Goal: Task Accomplishment & Management: Manage account settings

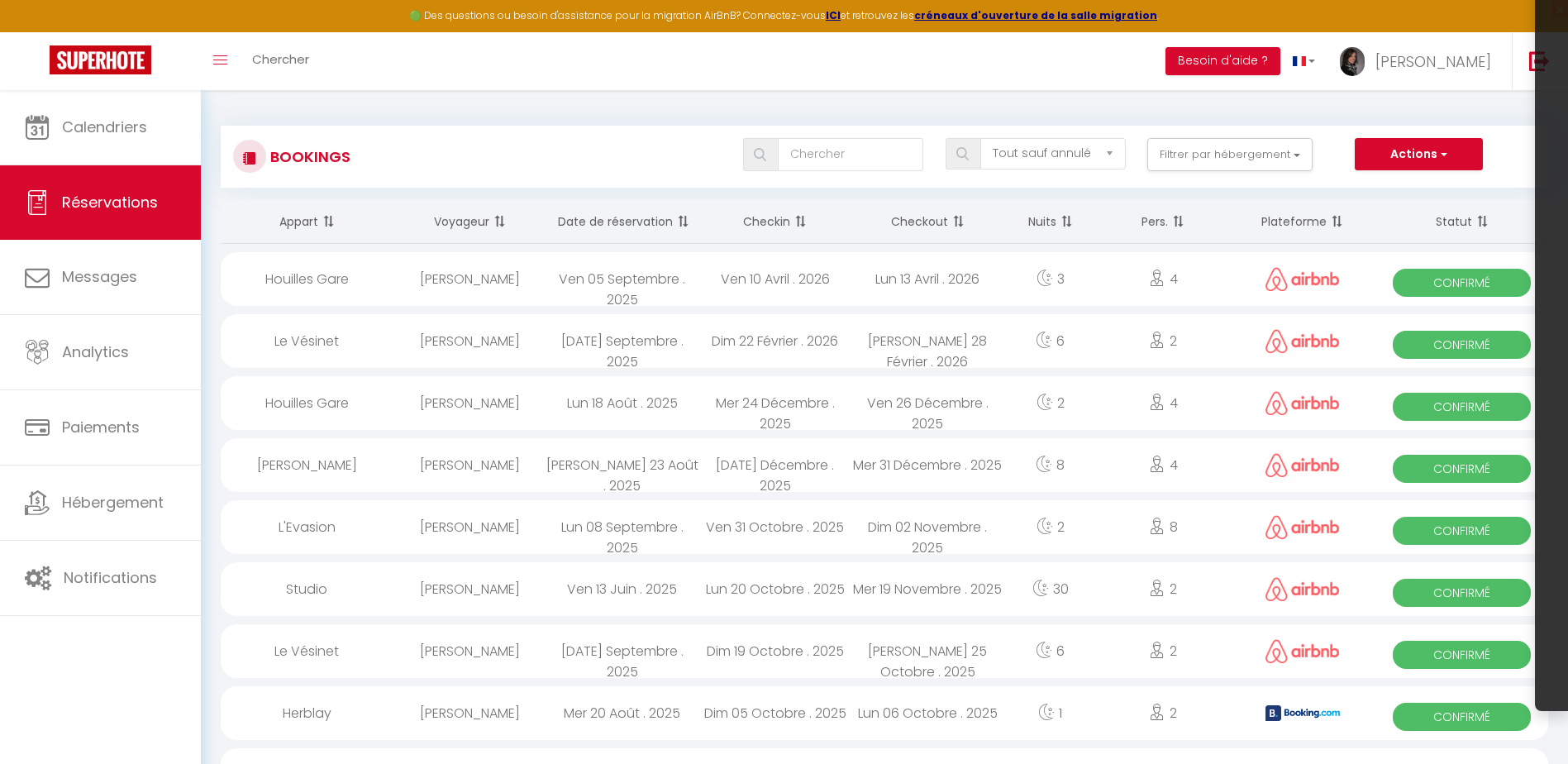
select select "not_cancelled"
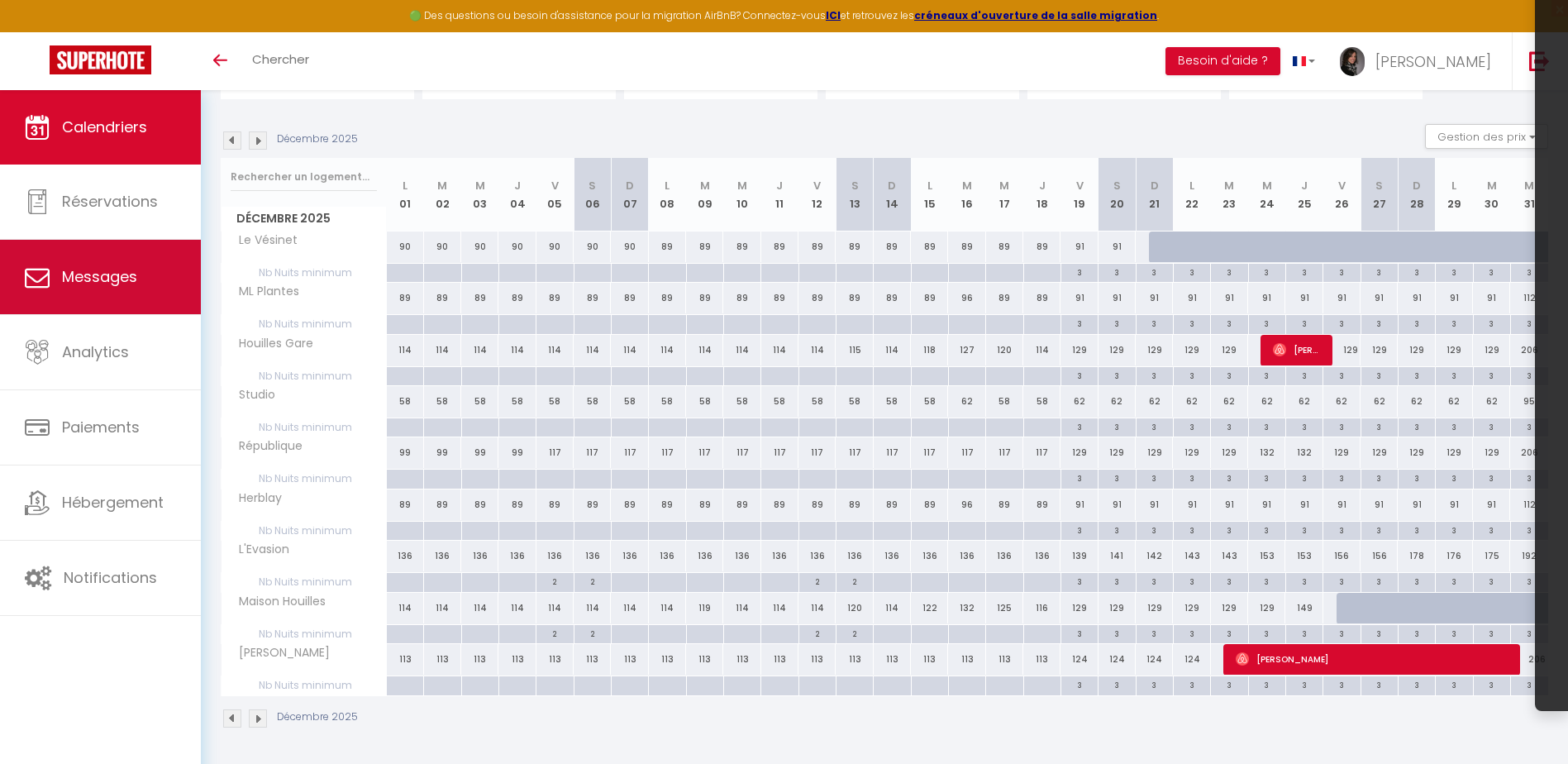
click at [135, 290] on link "Messages" at bounding box center [100, 277] width 201 height 75
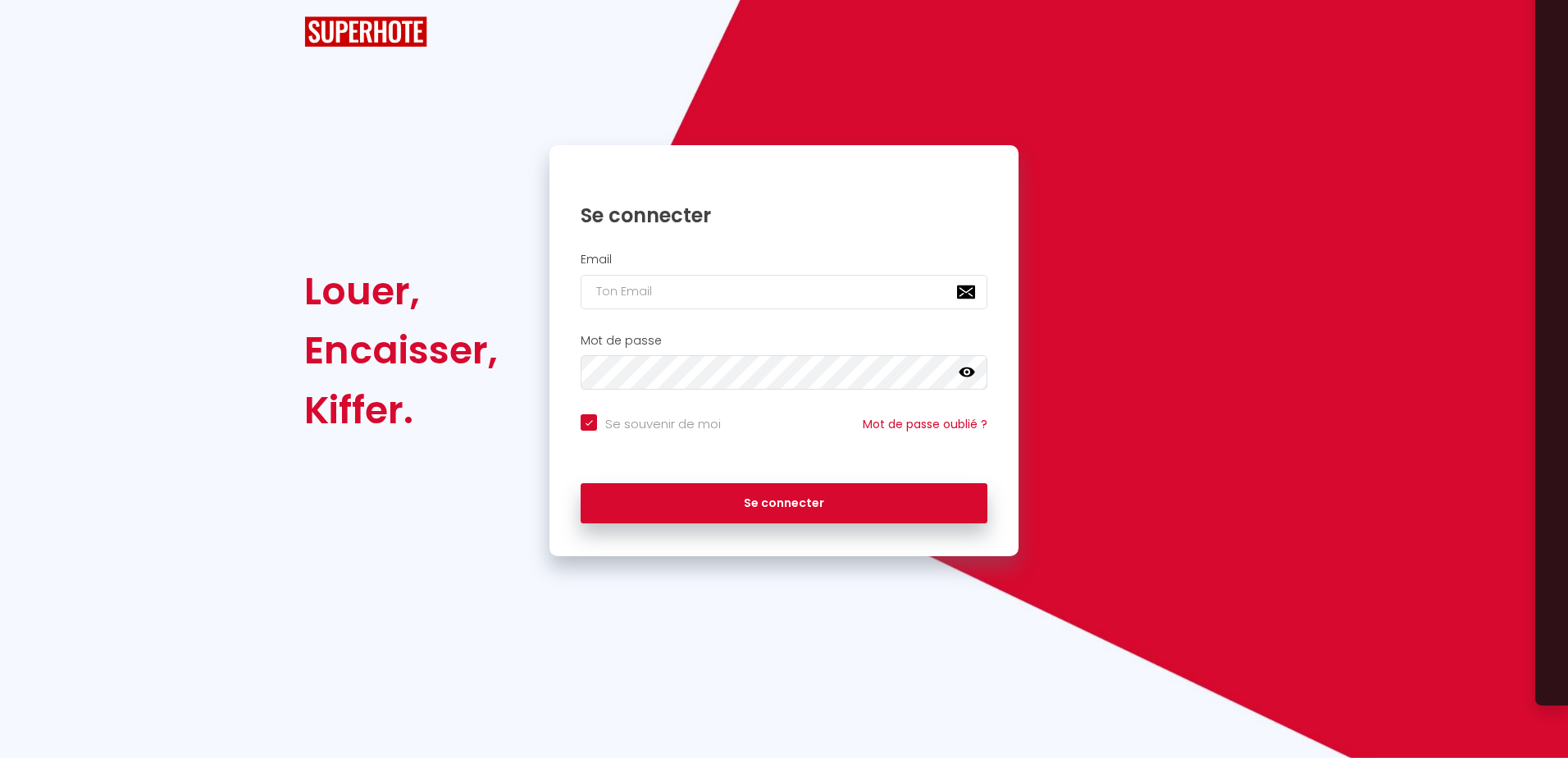
checkbox input "true"
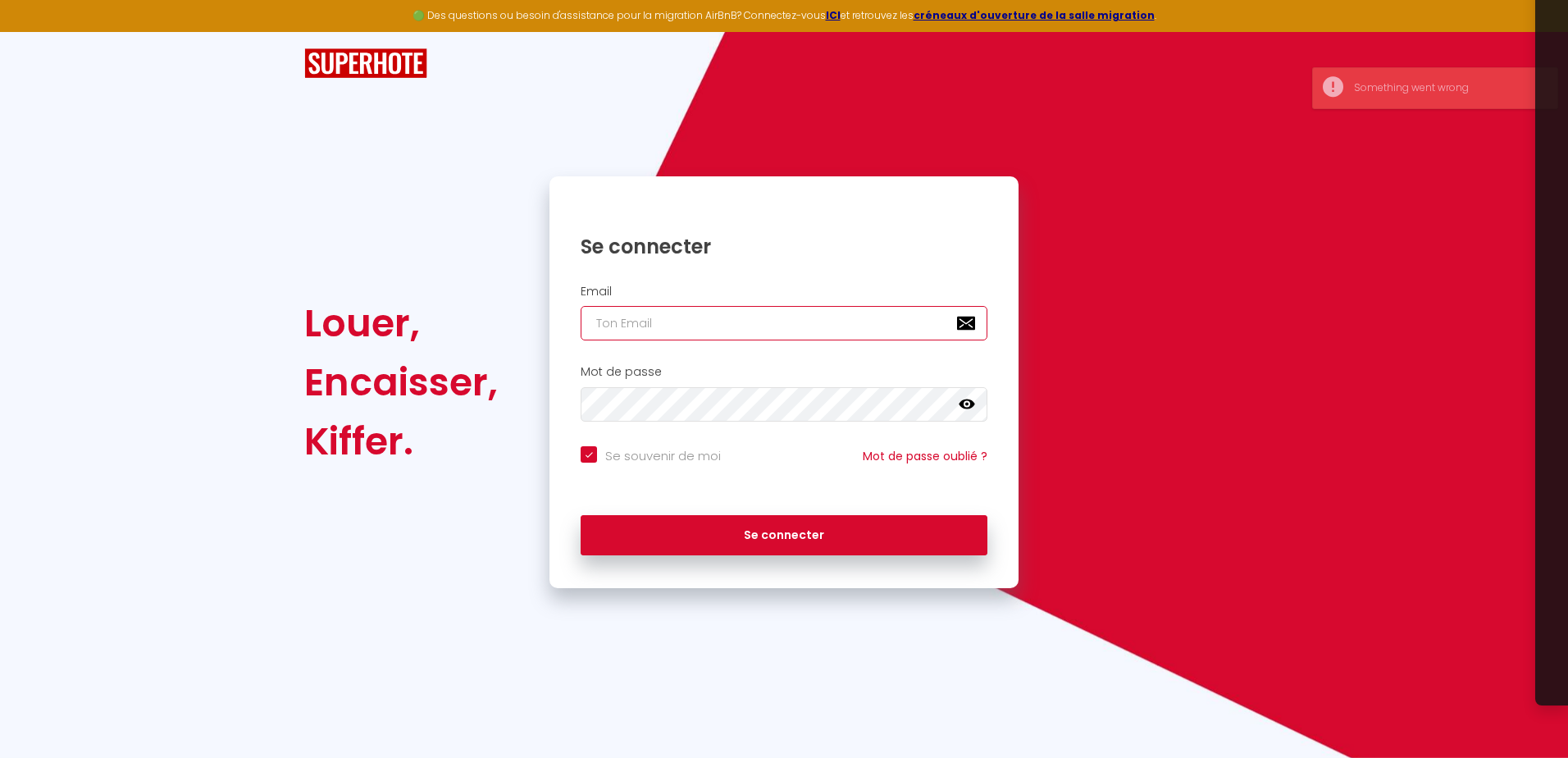
type input "[PERSON_NAME][EMAIL_ADDRESS][DOMAIN_NAME]"
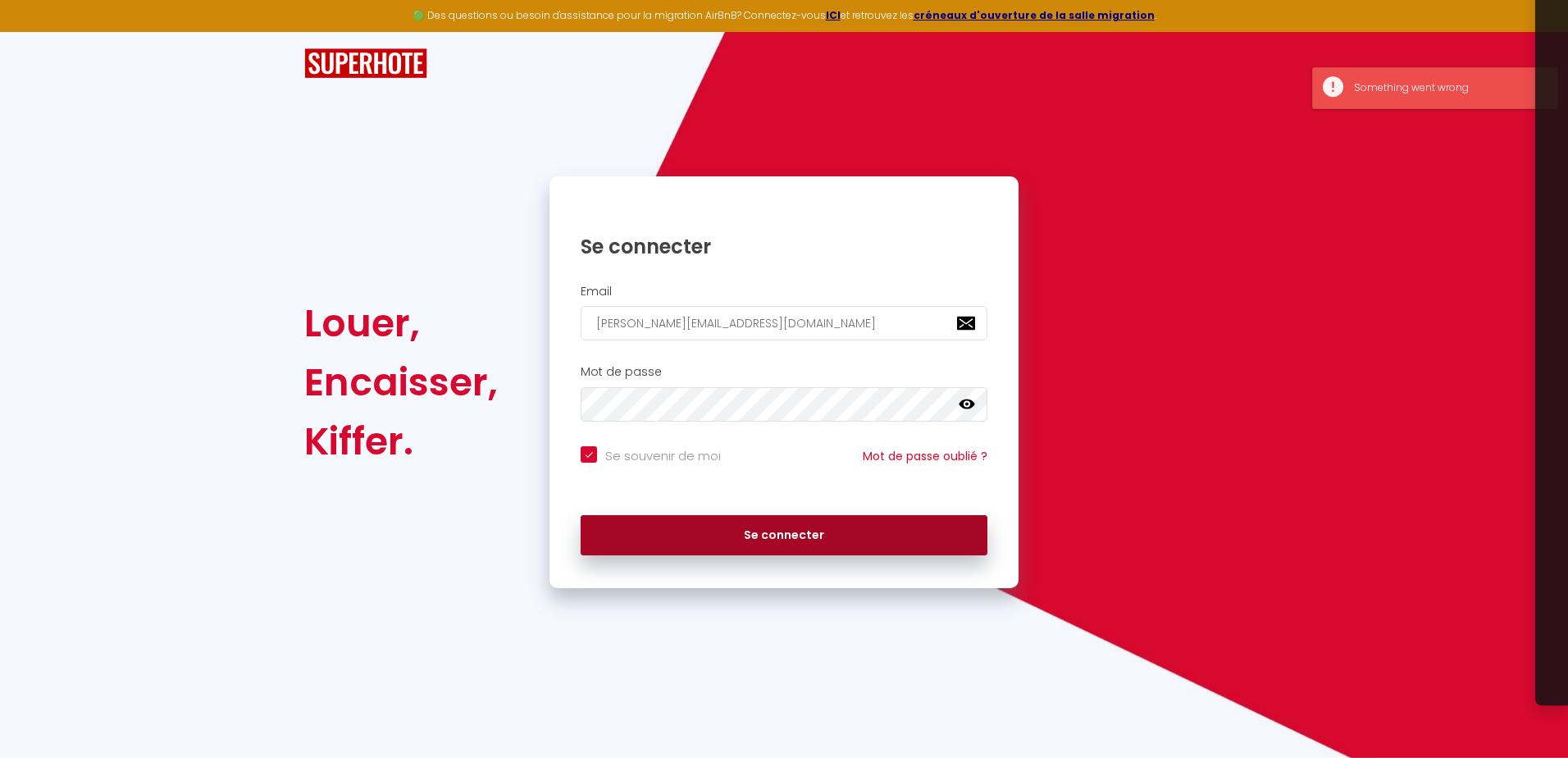
click at [792, 528] on button "Se connecter" at bounding box center [784, 536] width 407 height 41
checkbox input "true"
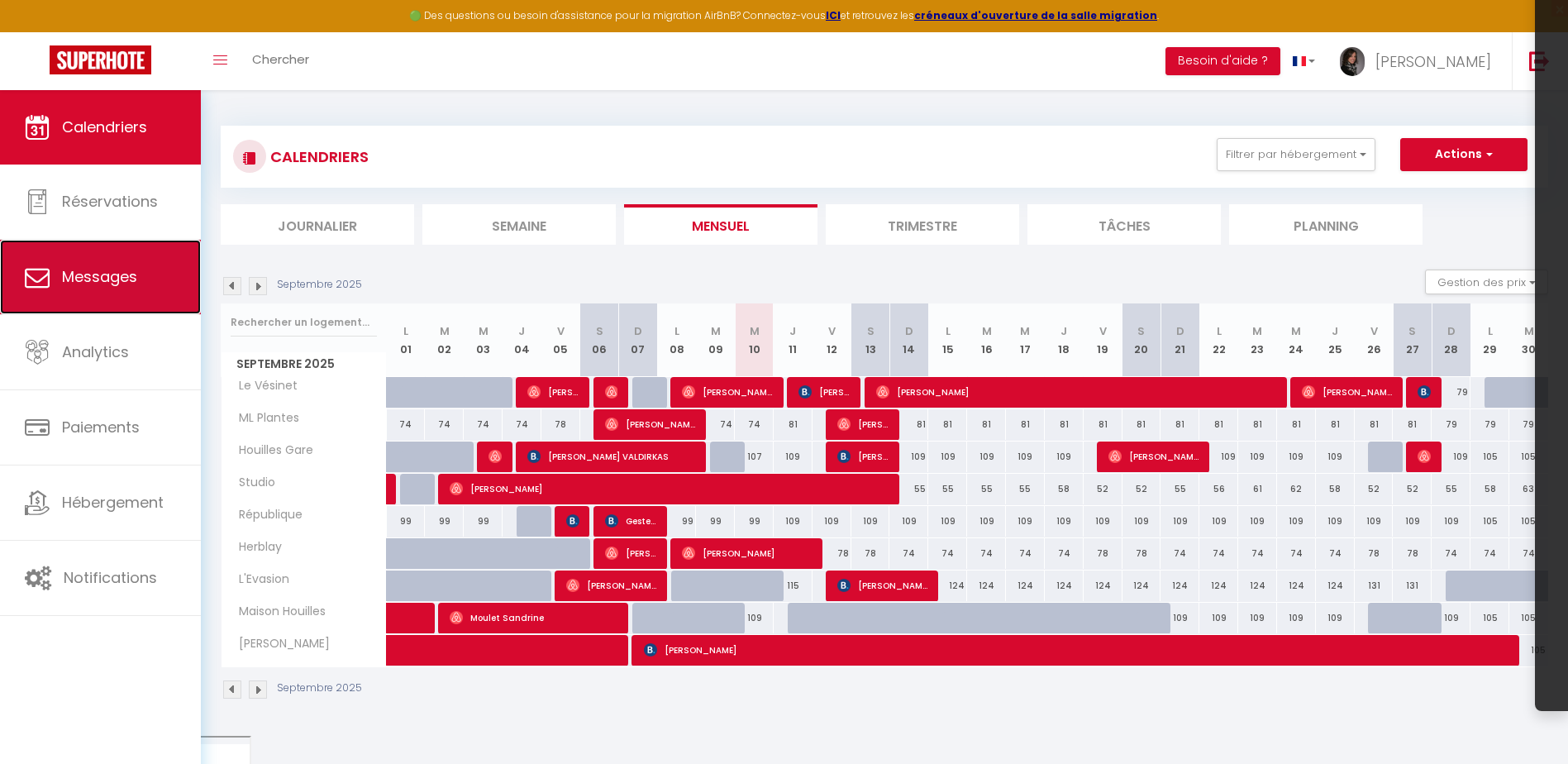
click at [124, 298] on link "Messages" at bounding box center [100, 277] width 201 height 75
select select "message"
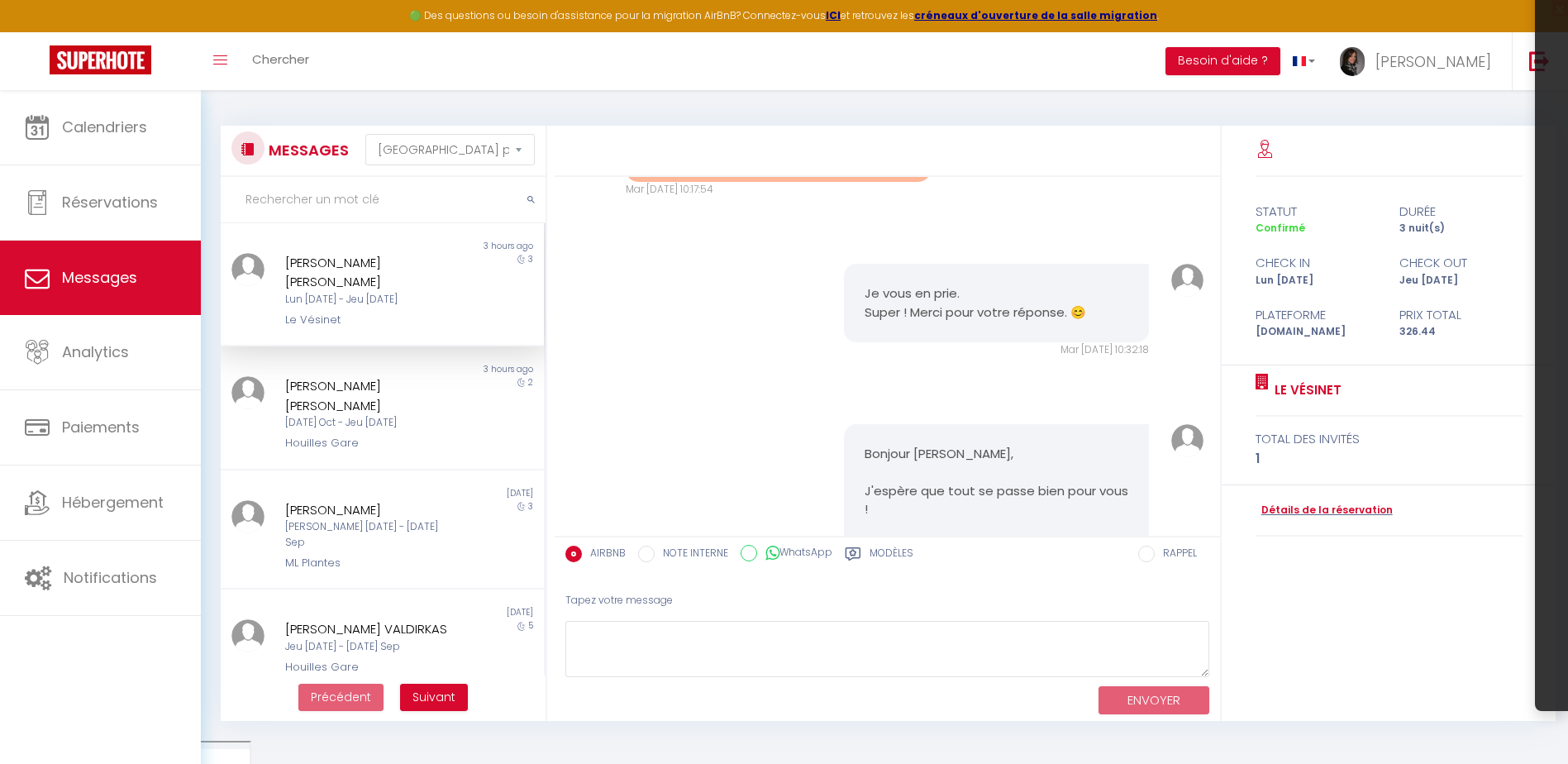
scroll to position [2065, 0]
click at [368, 415] on div "Mar 14 Oct - Jeu 16 Oct" at bounding box center [368, 423] width 167 height 16
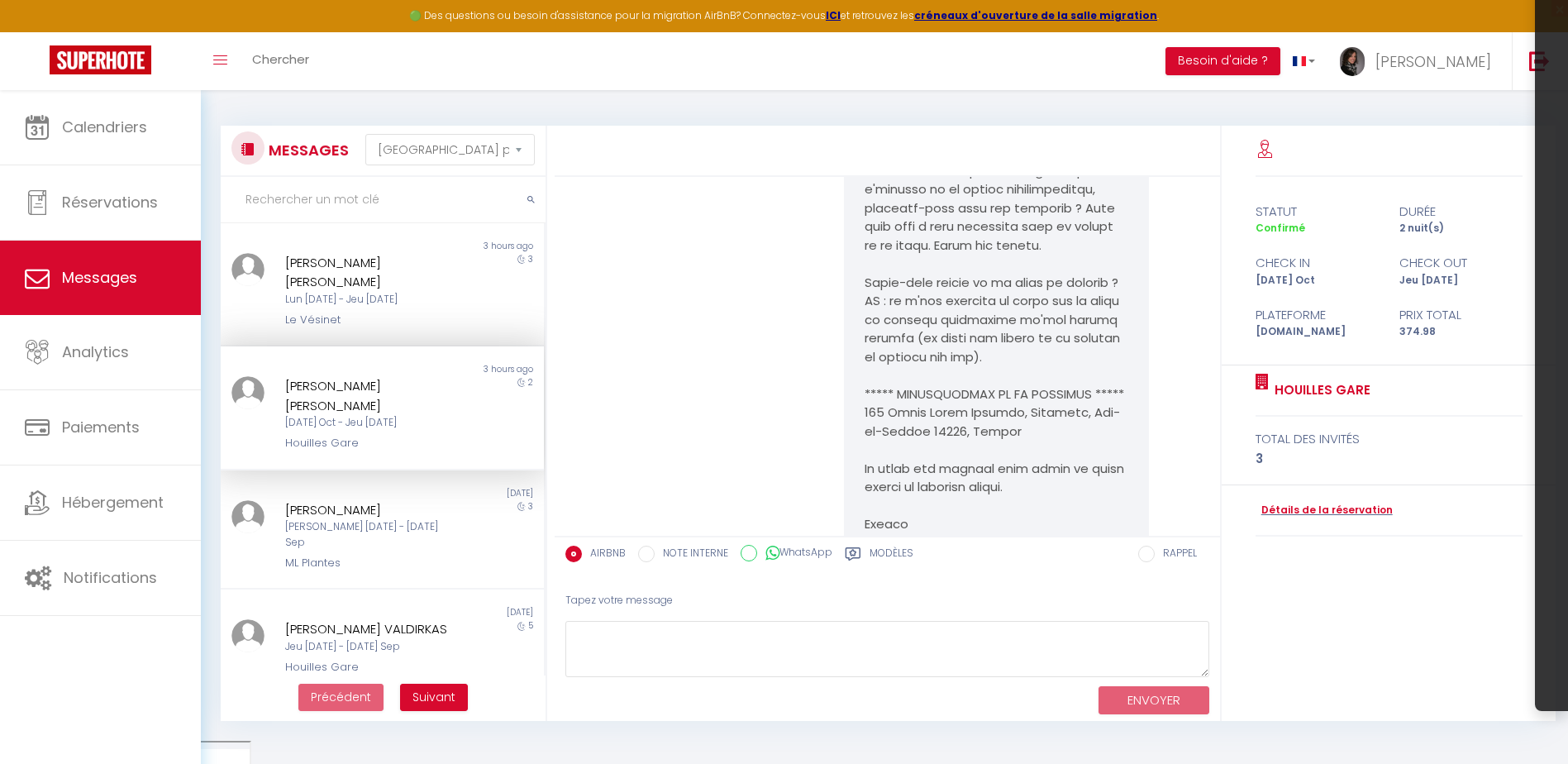
scroll to position [739, 0]
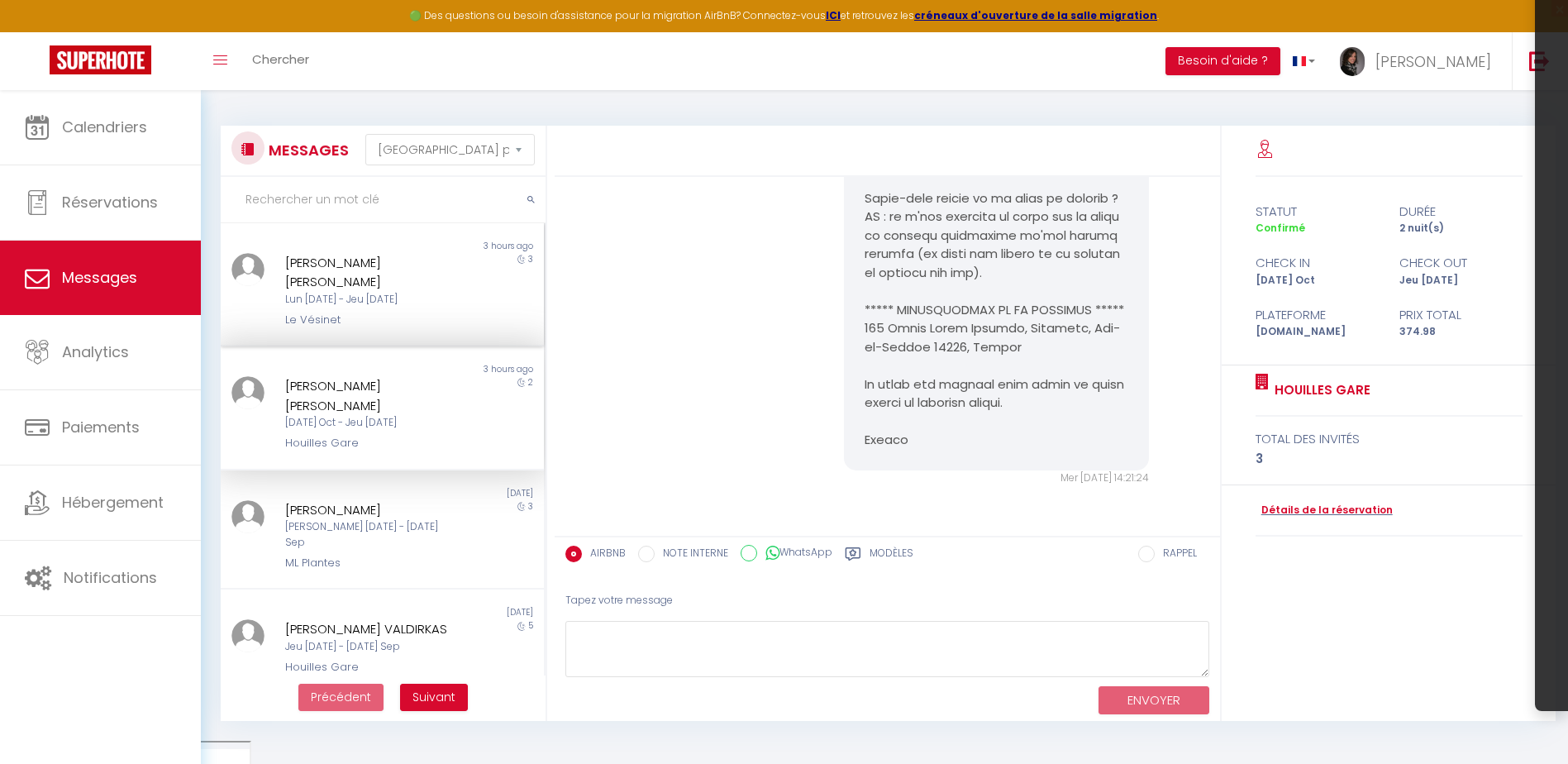
click at [324, 292] on div "Lun 08 Sep - Jeu 11 Sep" at bounding box center [368, 300] width 167 height 16
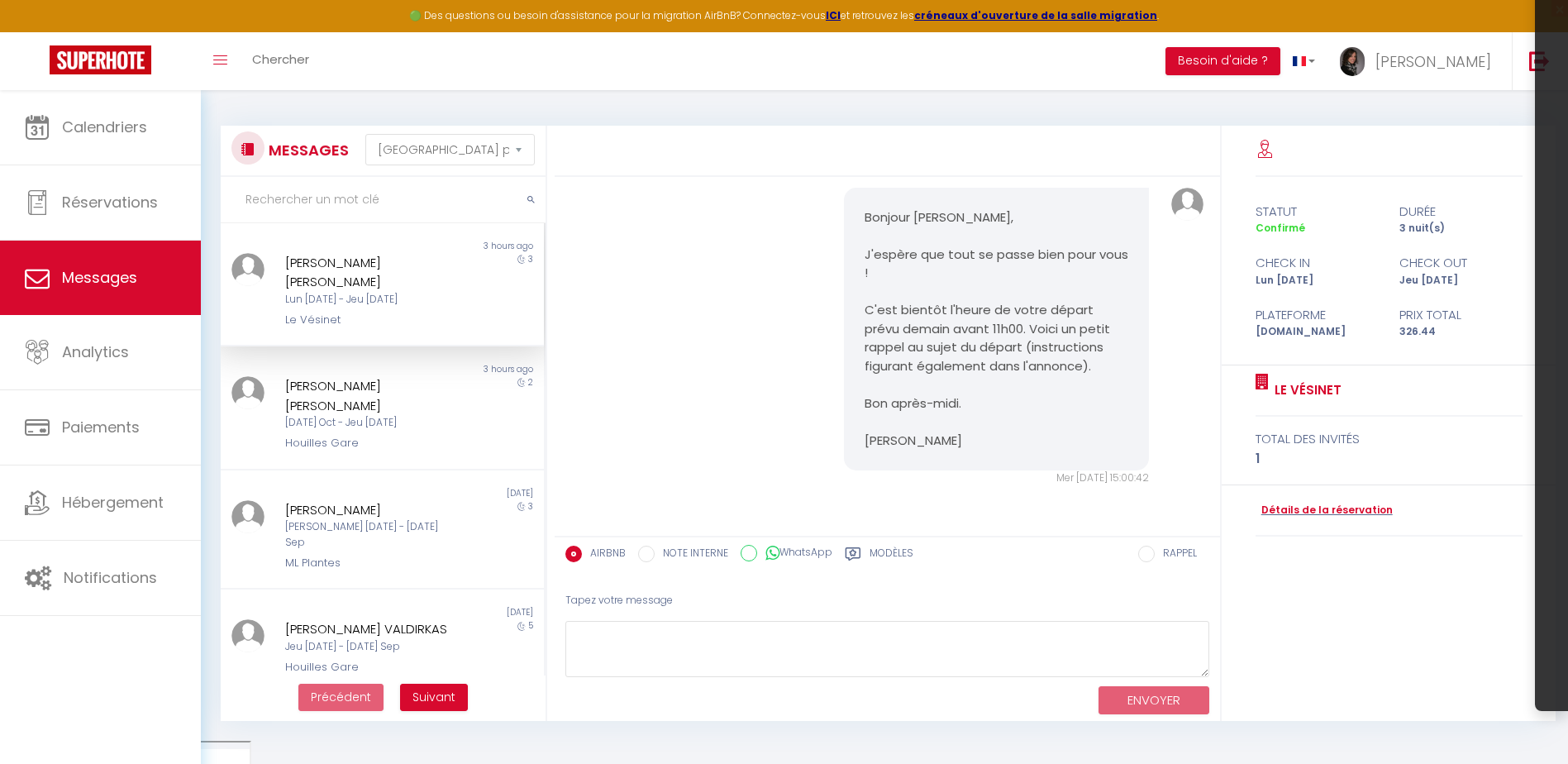
click at [403, 292] on div "Lun 08 Sep - Jeu 11 Sep" at bounding box center [368, 300] width 167 height 16
click at [1361, 515] on link "Détails de la réservation" at bounding box center [1325, 511] width 137 height 16
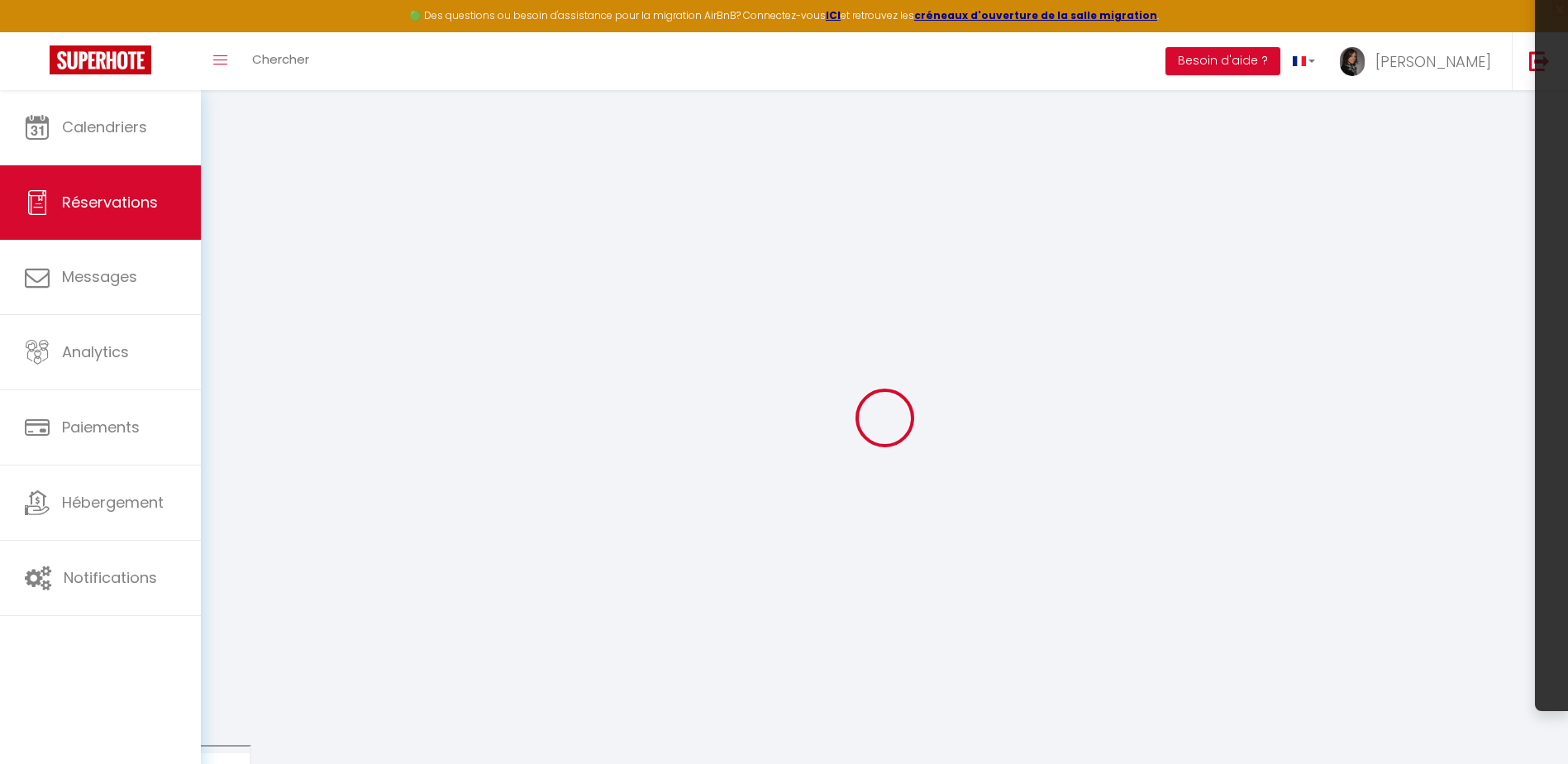
select select
checkbox input "false"
select select
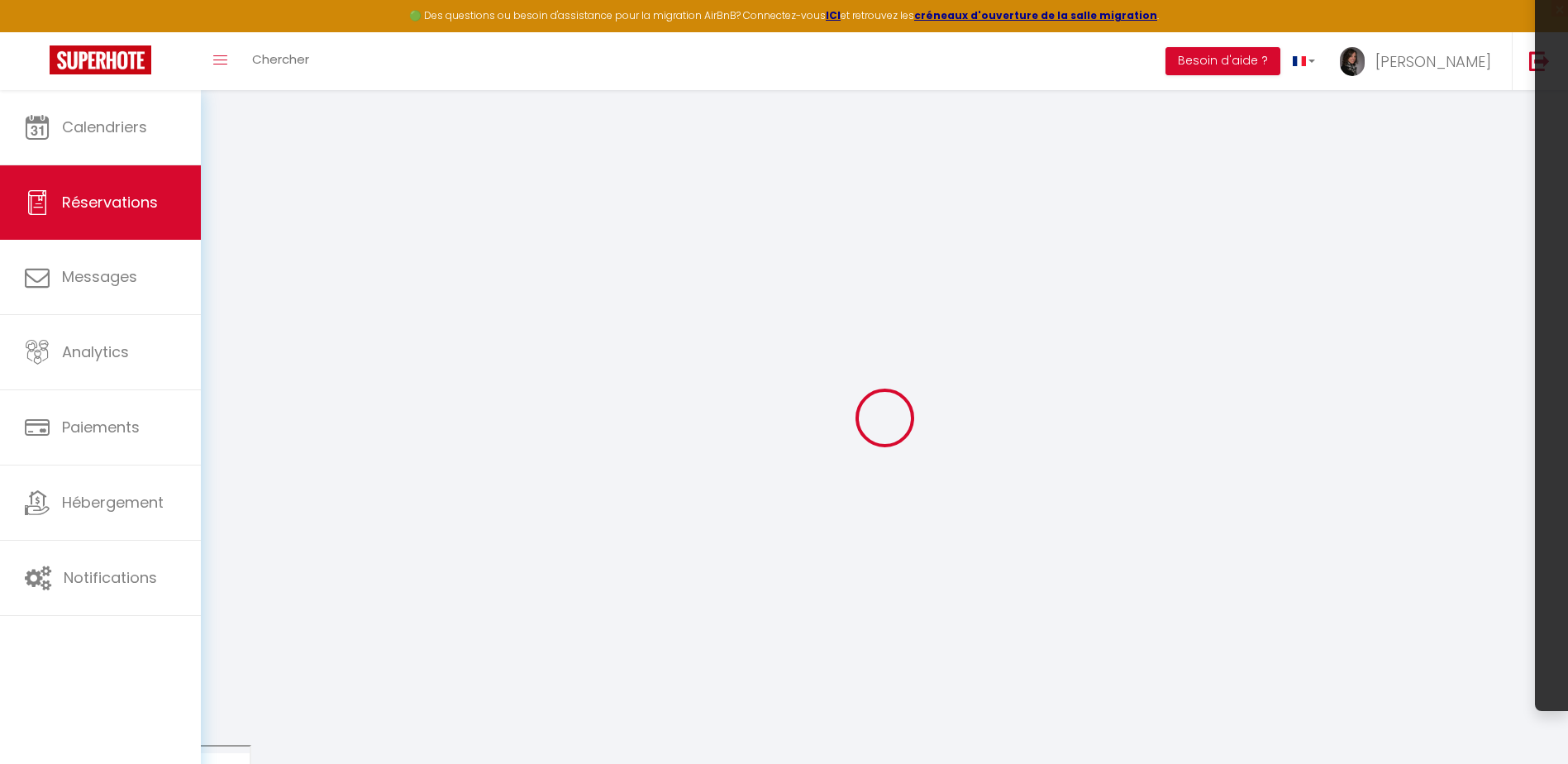
select select
checkbox input "false"
type textarea "PLOMBIER arrive à 13h30."
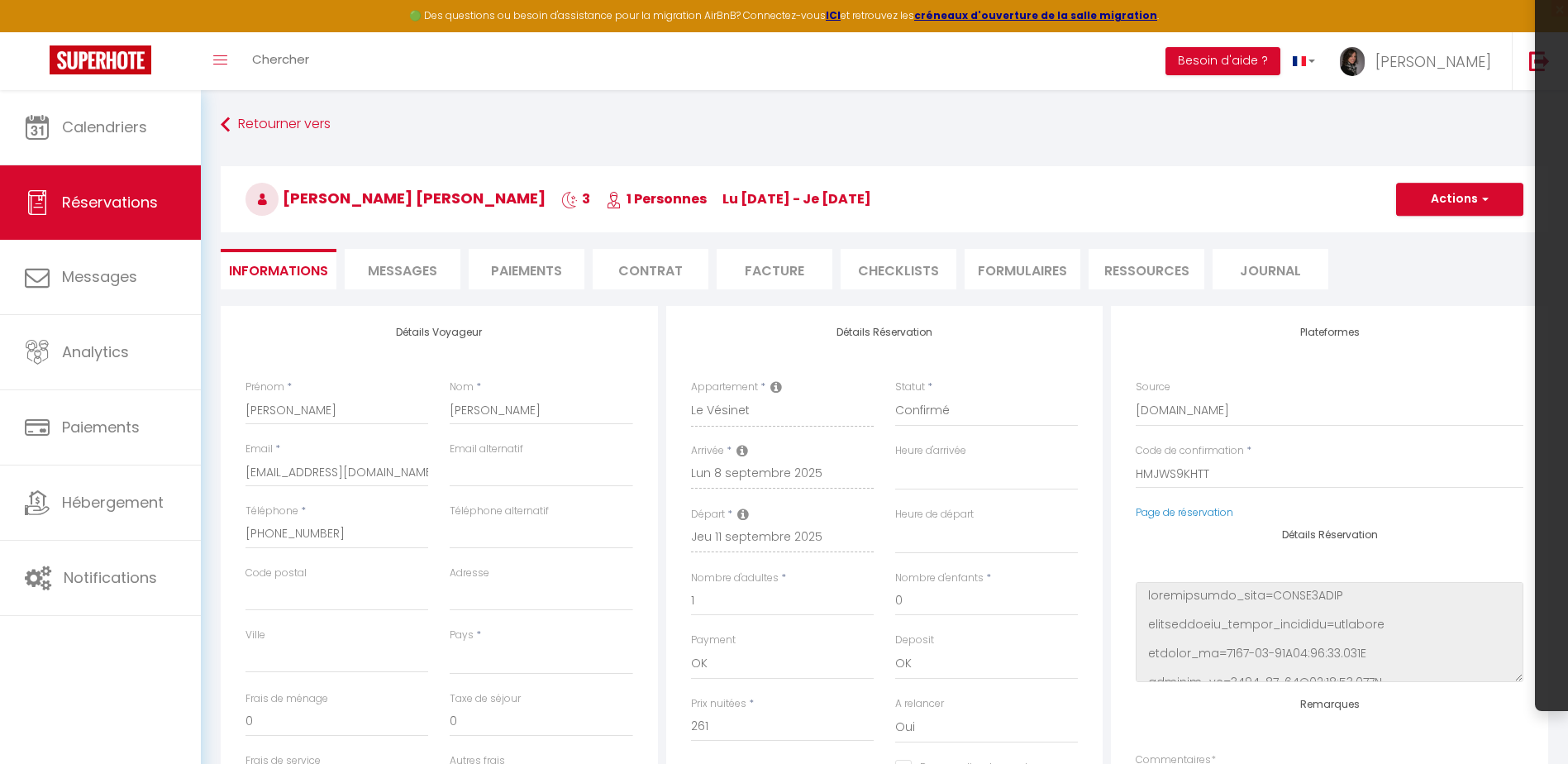
select select
type input "40"
type input "25.44"
select select
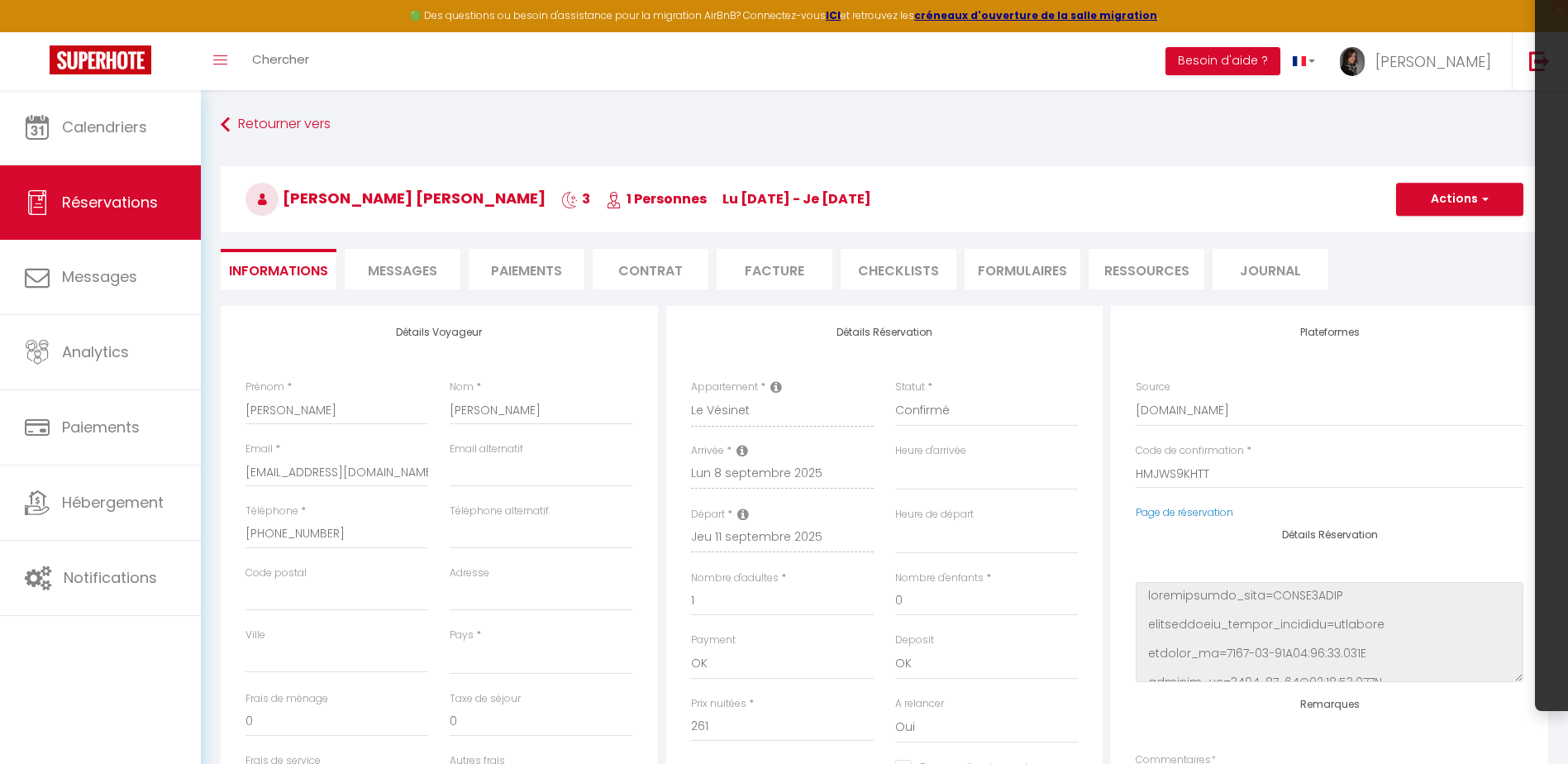
checkbox input "false"
select select
checkbox input "false"
select select
